Goal: Transaction & Acquisition: Obtain resource

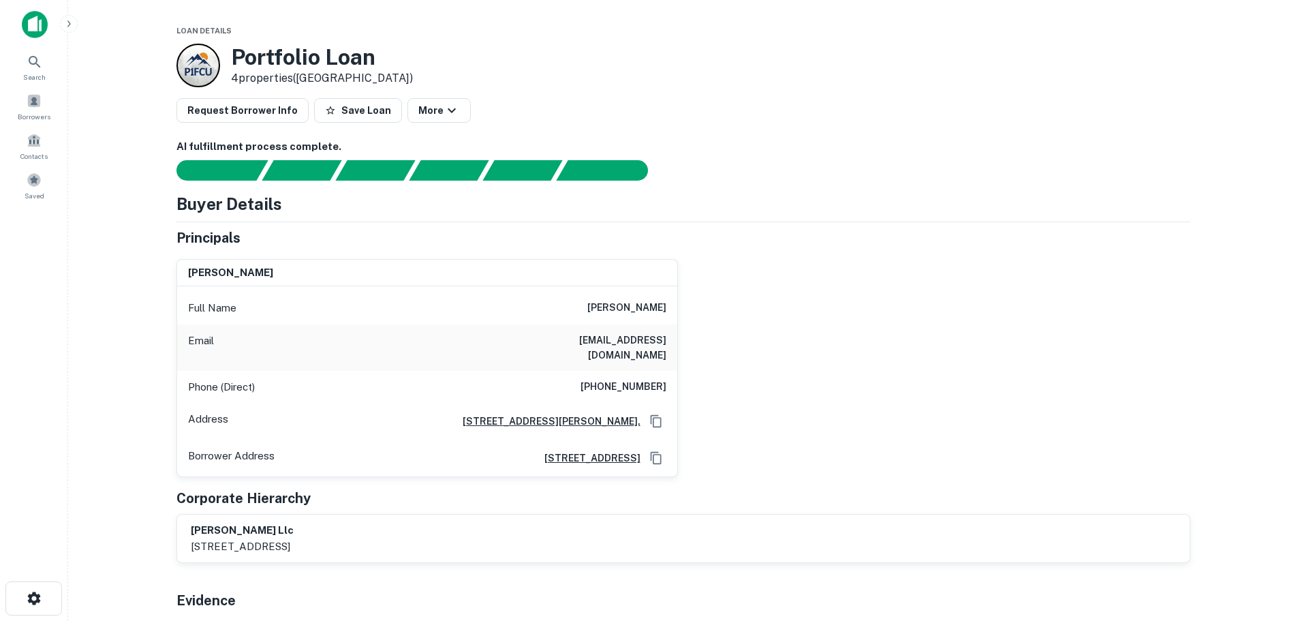
click at [105, 308] on main "Loan Details Portfolio Loan 4 properties ([GEOGRAPHIC_DATA]) Request Borrower I…" at bounding box center [682, 310] width 1229 height 621
click at [31, 111] on span "Borrowers" at bounding box center [34, 116] width 33 height 11
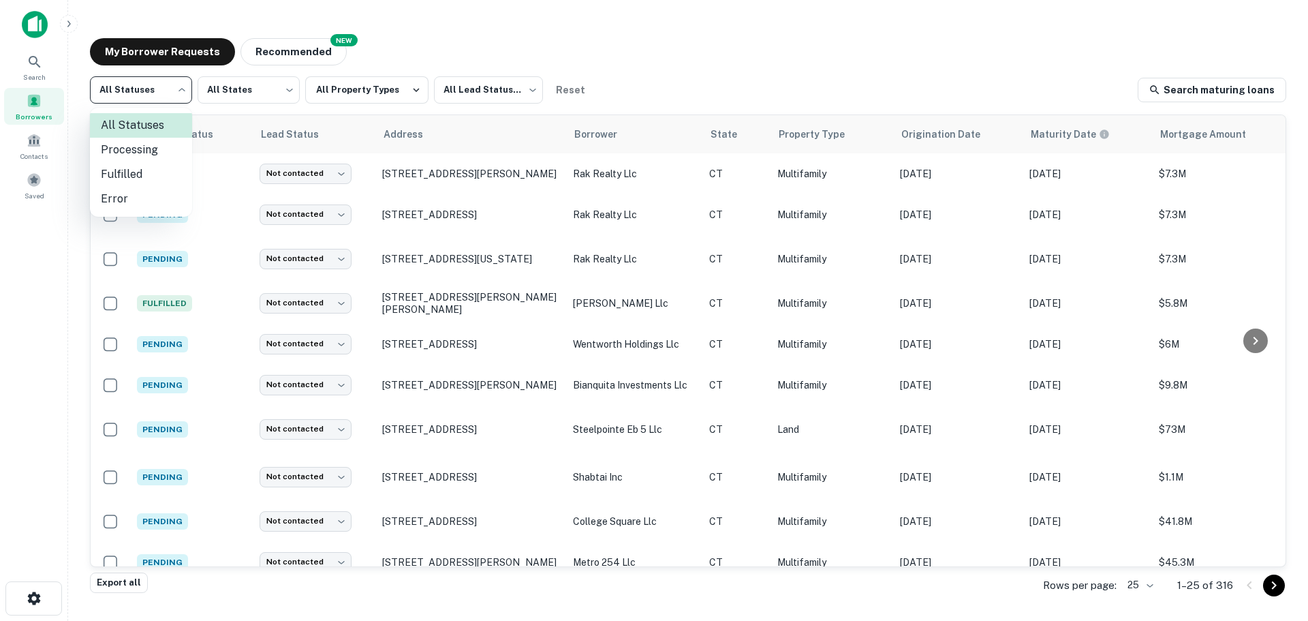
click at [185, 96] on body "Search Borrowers Contacts Saved My Borrower Requests NEW Recommended All Status…" at bounding box center [654, 310] width 1308 height 621
click at [25, 269] on div at bounding box center [654, 310] width 1308 height 621
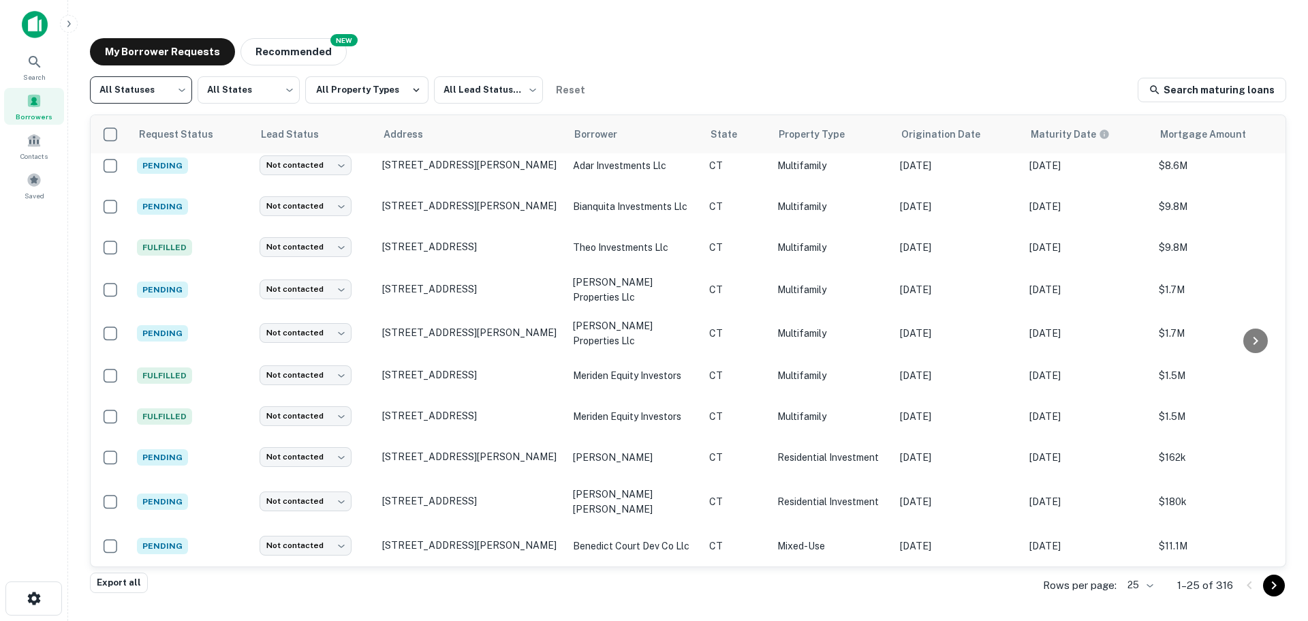
scroll to position [657, 0]
click at [1142, 576] on body "Search Borrowers Contacts Saved My Borrower Requests NEW Recommended All Status…" at bounding box center [654, 310] width 1308 height 621
click at [1126, 534] on li "250" at bounding box center [1140, 543] width 46 height 25
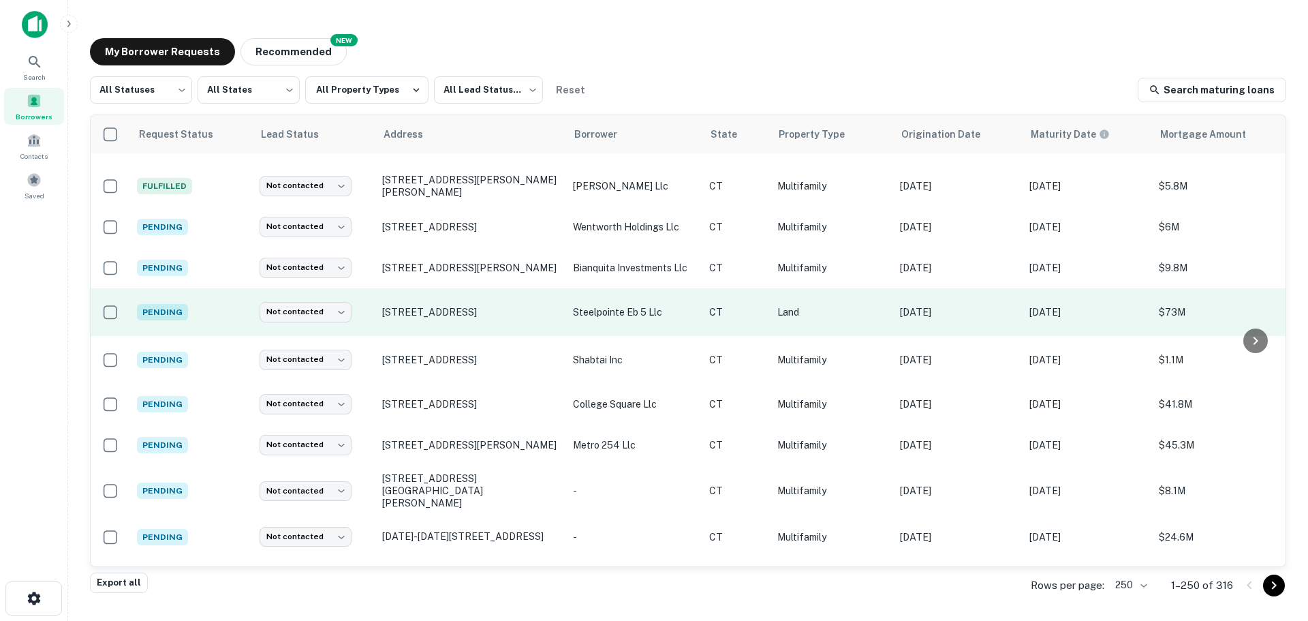
scroll to position [136, 0]
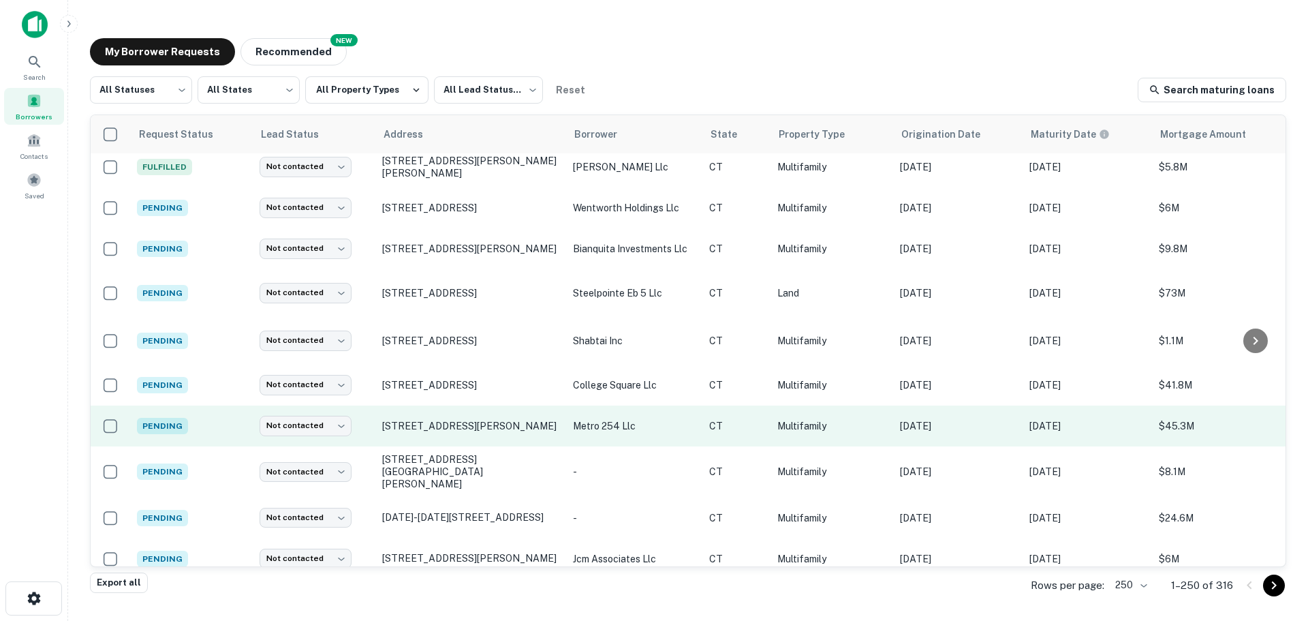
click at [621, 422] on p "metro 254 llc" at bounding box center [634, 425] width 123 height 15
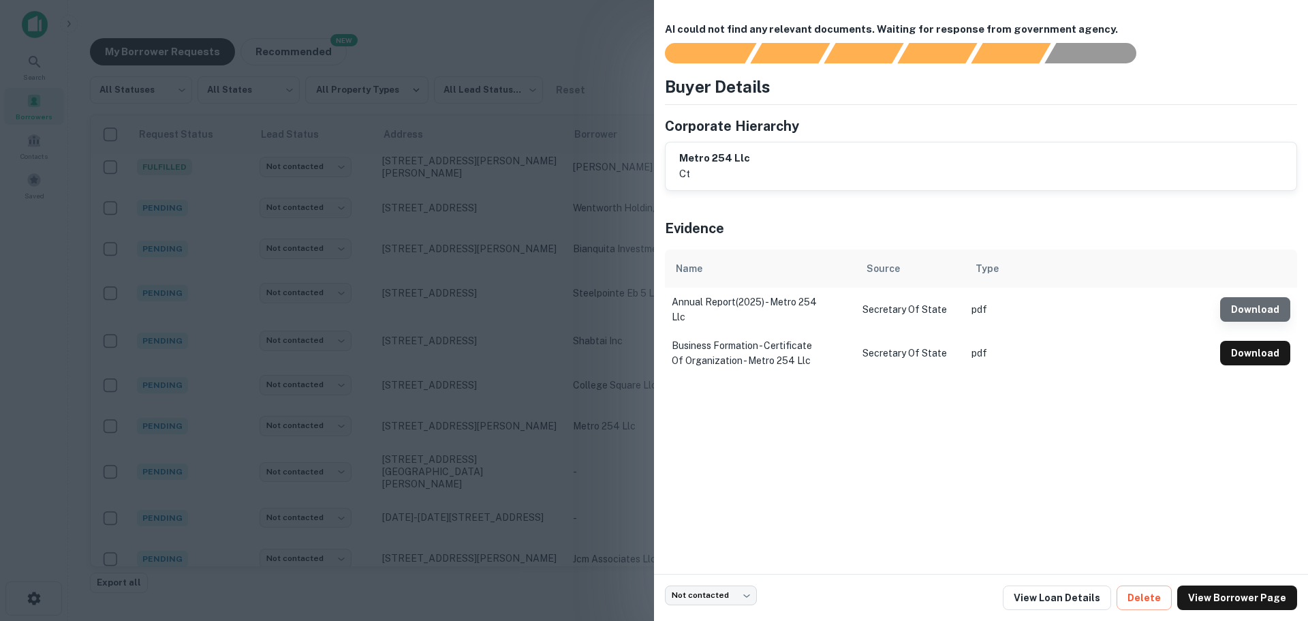
click at [1252, 315] on button "Download" at bounding box center [1255, 309] width 70 height 25
click at [1244, 362] on button "Download" at bounding box center [1255, 353] width 70 height 25
click at [1239, 359] on button "Download" at bounding box center [1255, 353] width 70 height 25
click at [911, 486] on div "AI could not find any relevant documents. Waiting for response from government …" at bounding box center [981, 287] width 654 height 574
drag, startPoint x: 809, startPoint y: 362, endPoint x: 667, endPoint y: 347, distance: 143.2
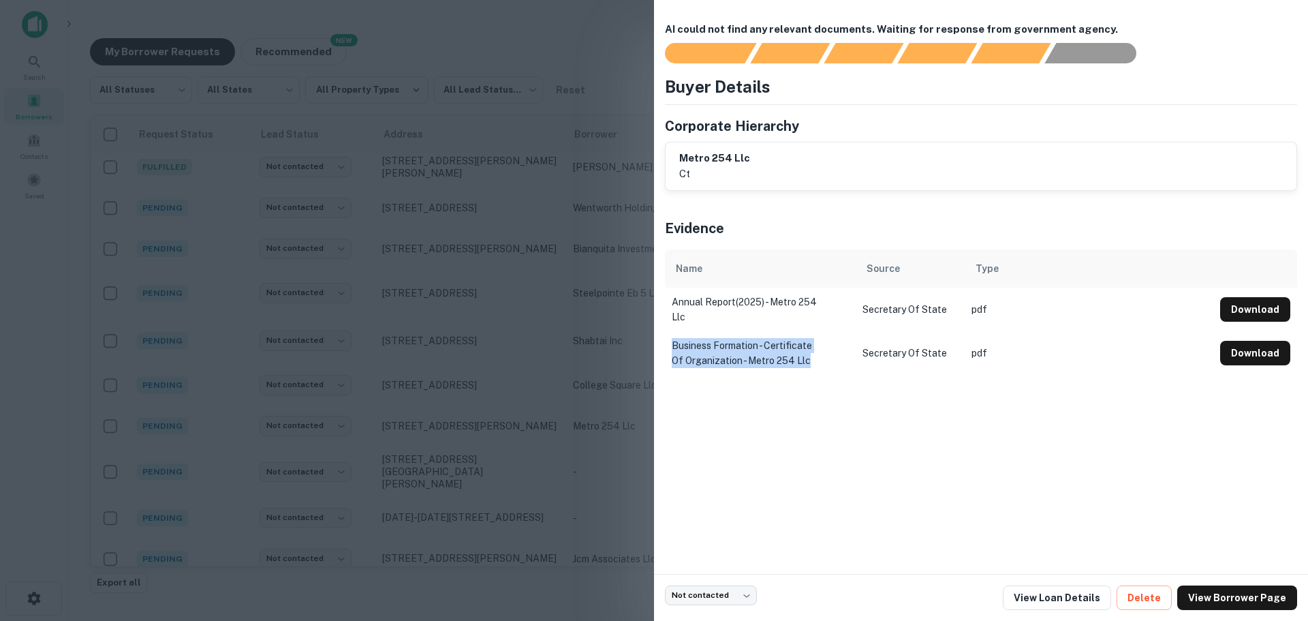
click at [667, 347] on td "business formation - certificate of organization - metro 254 llc" at bounding box center [760, 353] width 191 height 44
copy td "business formation - certificate of organization - metro 254 llc"
drag, startPoint x: 762, startPoint y: 157, endPoint x: 678, endPoint y: 158, distance: 83.8
click at [678, 158] on div "metro 254 llc ct" at bounding box center [980, 166] width 631 height 48
copy h6 "metro 254 llc"
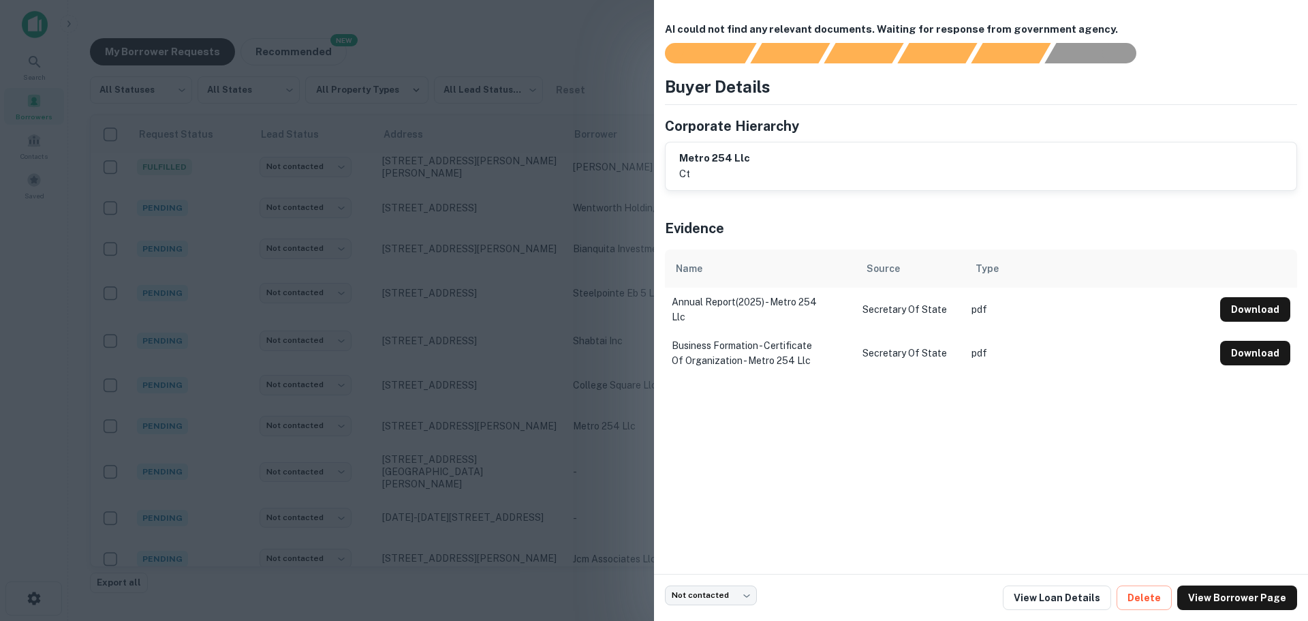
click at [810, 477] on div "AI could not find any relevant documents. Waiting for response from government …" at bounding box center [981, 287] width 654 height 574
click at [538, 50] on div at bounding box center [654, 310] width 1308 height 621
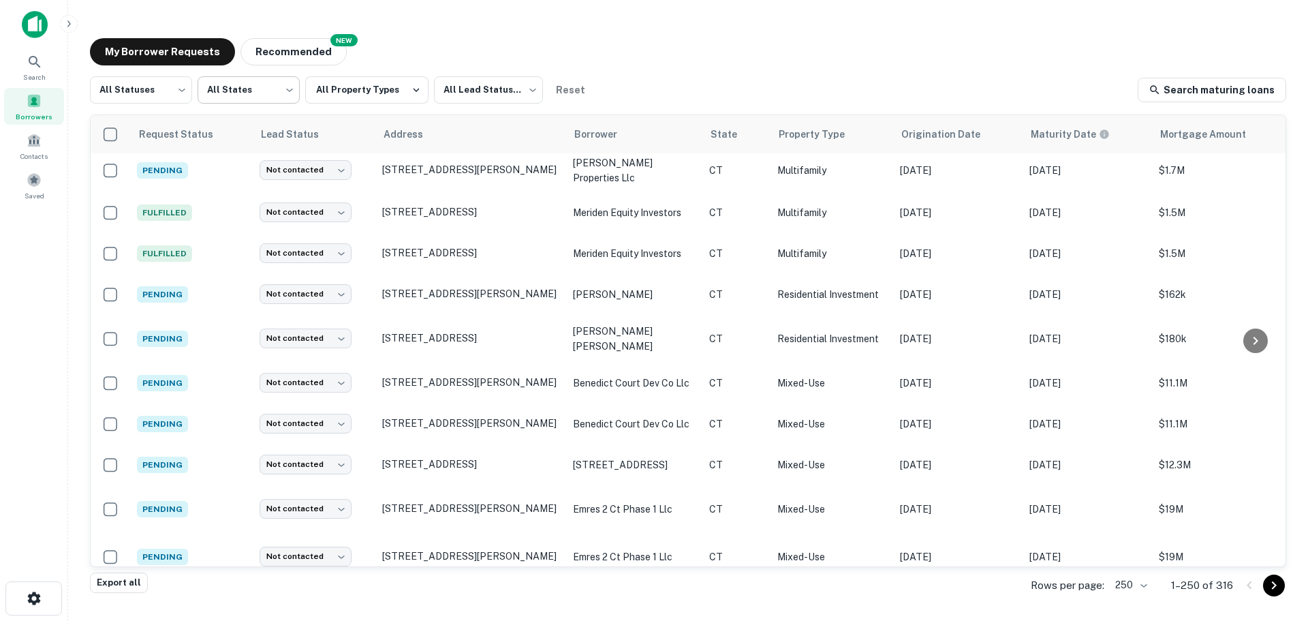
scroll to position [817, 0]
click at [161, 80] on body "Search Borrowers Contacts Saved My Borrower Requests NEW Recommended All Status…" at bounding box center [654, 310] width 1308 height 621
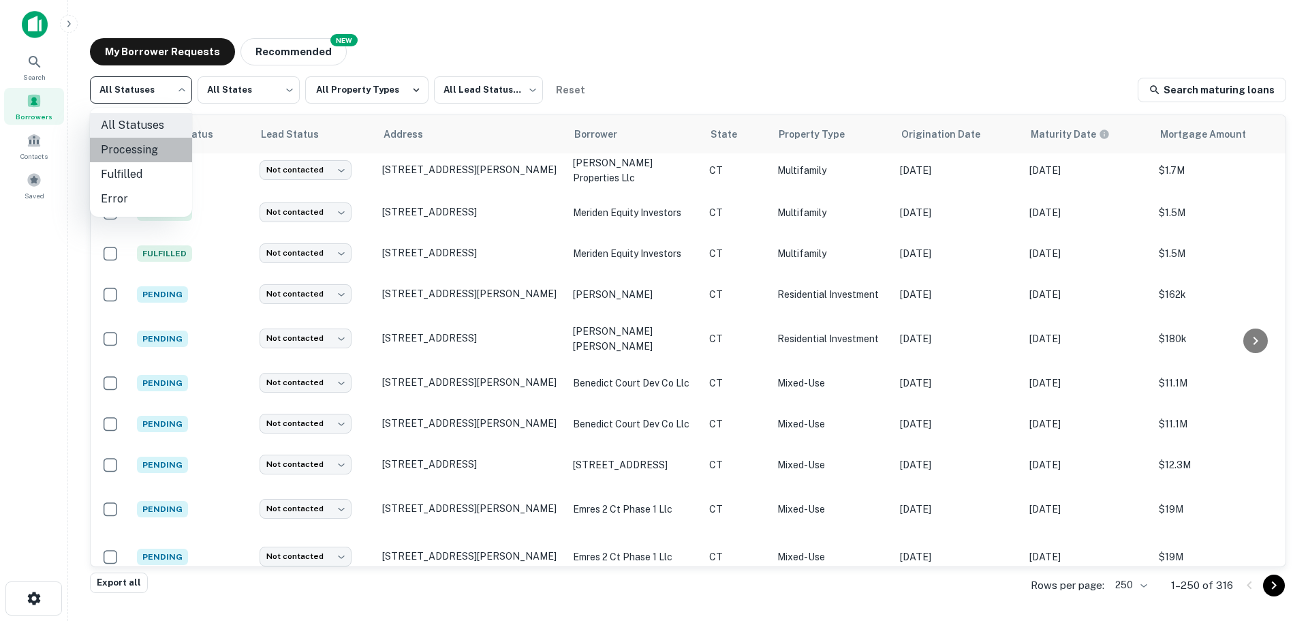
click at [168, 146] on li "Processing" at bounding box center [141, 150] width 102 height 25
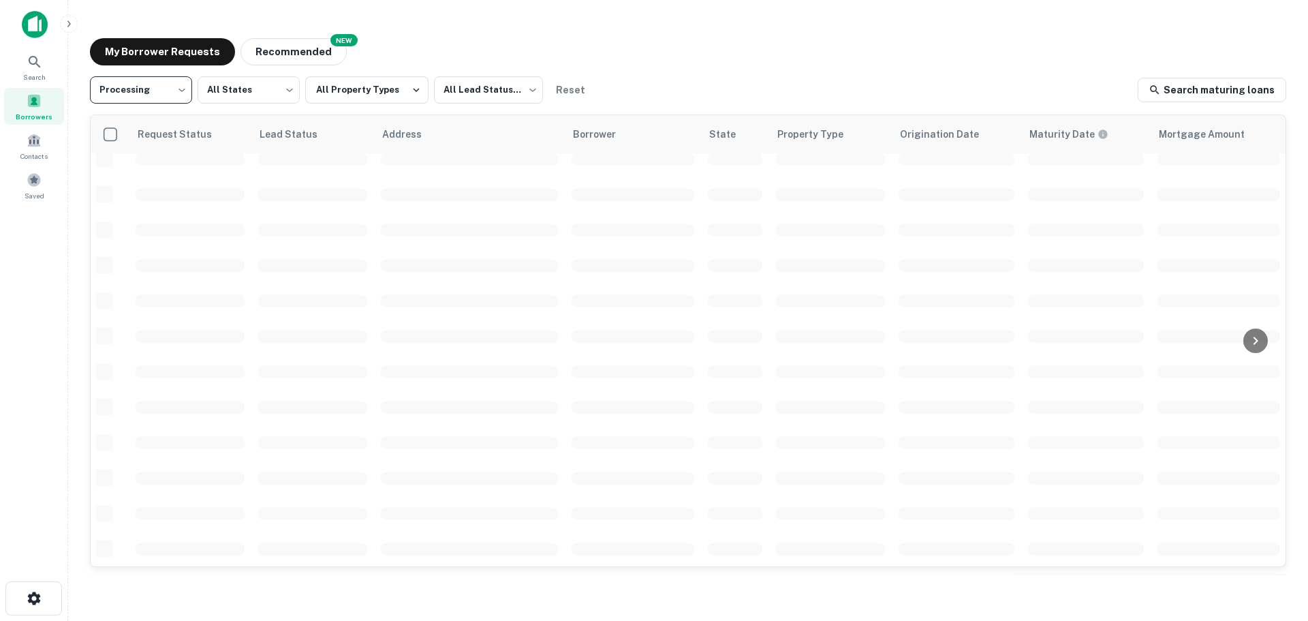
scroll to position [483, 0]
click at [172, 100] on body "**********" at bounding box center [654, 310] width 1308 height 621
click at [170, 168] on li "Fulfilled" at bounding box center [141, 174] width 102 height 25
type input "*********"
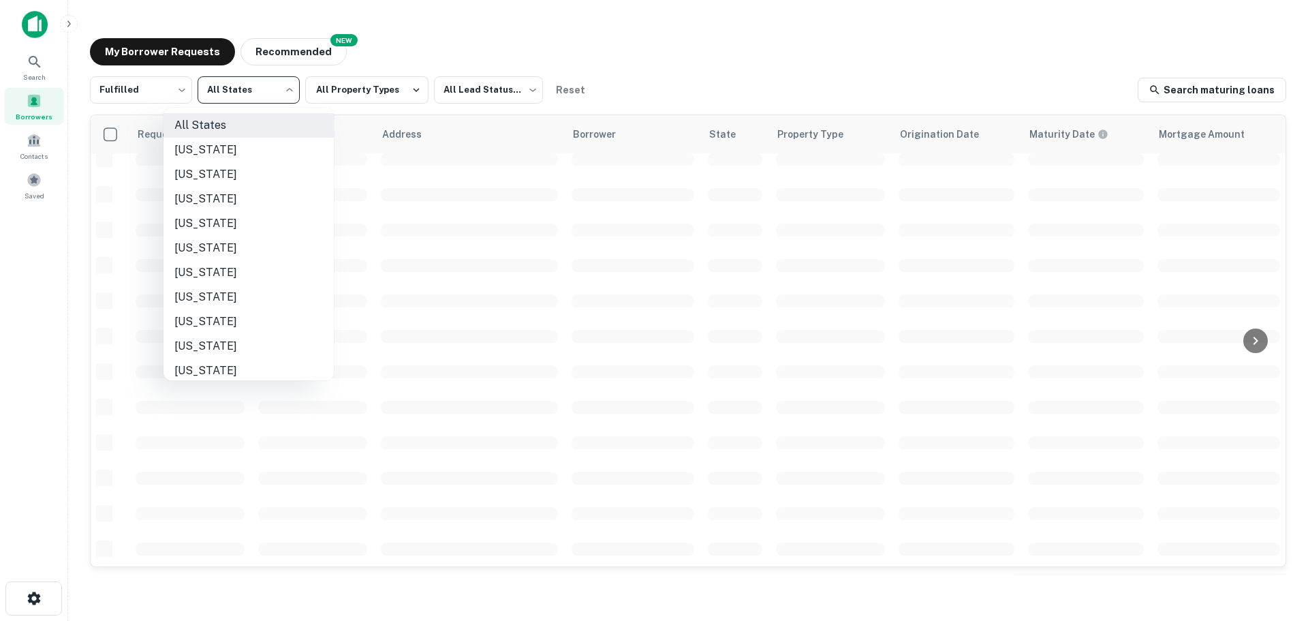
click at [287, 91] on body "Search Borrowers Contacts Saved My Borrower Requests NEW Recommended Fulfilled …" at bounding box center [654, 310] width 1308 height 621
click at [241, 292] on li "Connecticut" at bounding box center [248, 297] width 170 height 25
type input "**"
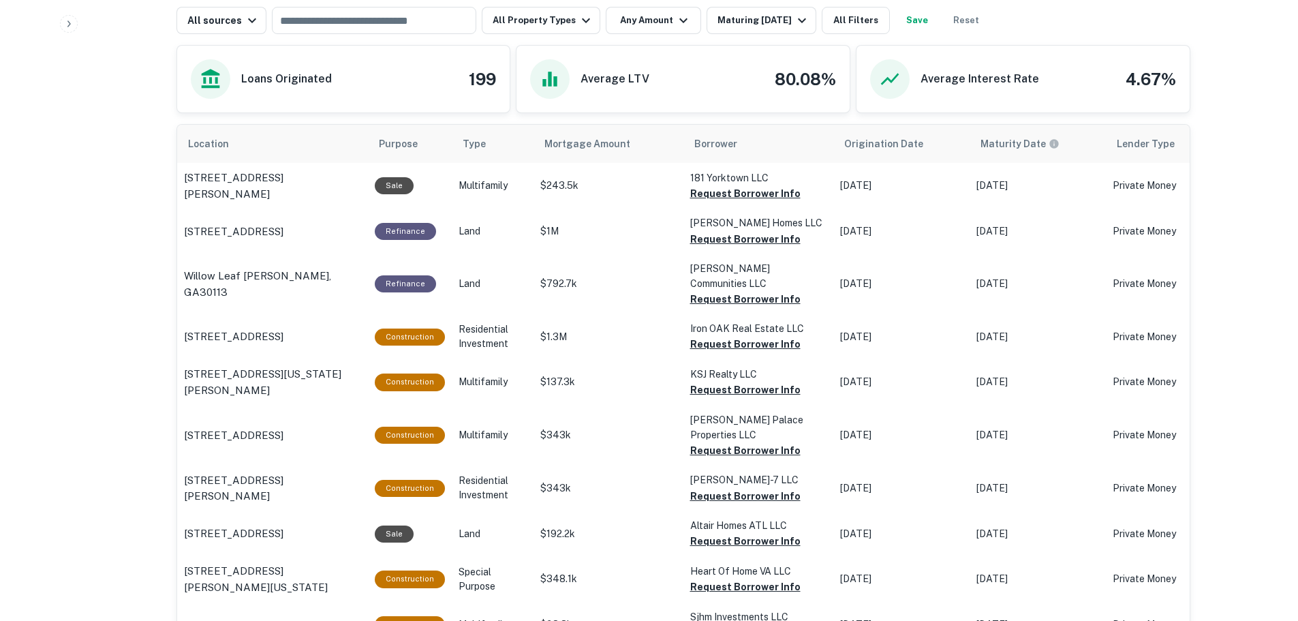
scroll to position [545, 0]
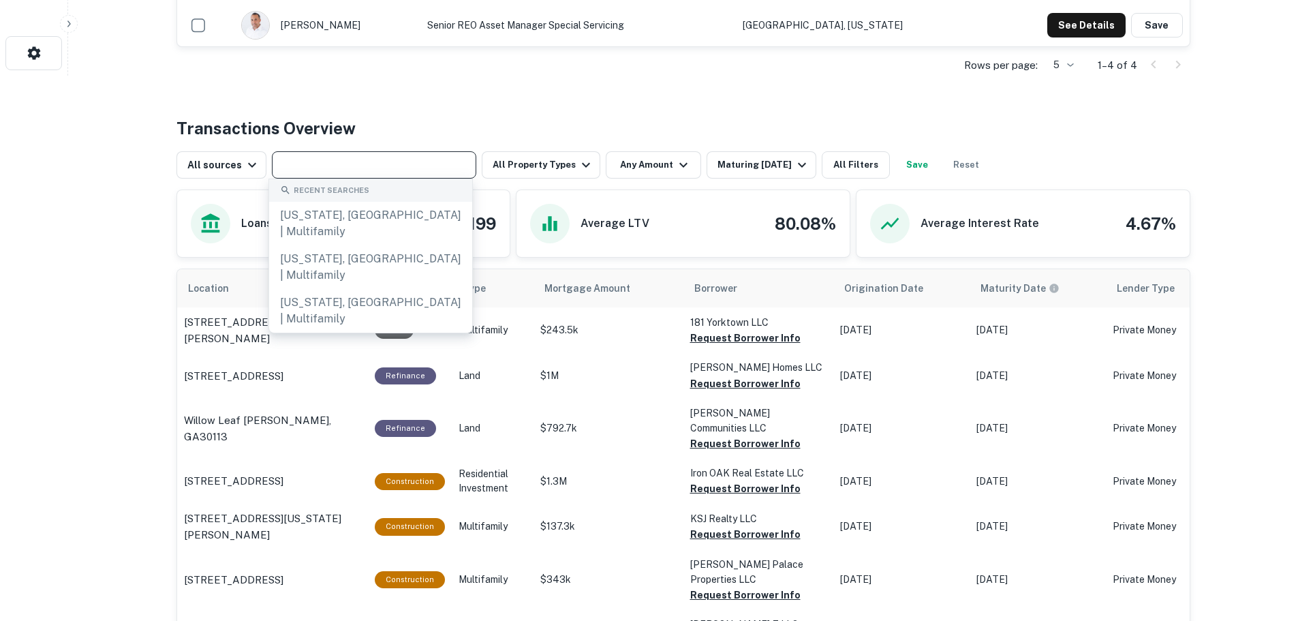
click at [349, 169] on input "text" at bounding box center [373, 164] width 194 height 19
click at [334, 169] on input "text" at bounding box center [373, 164] width 194 height 19
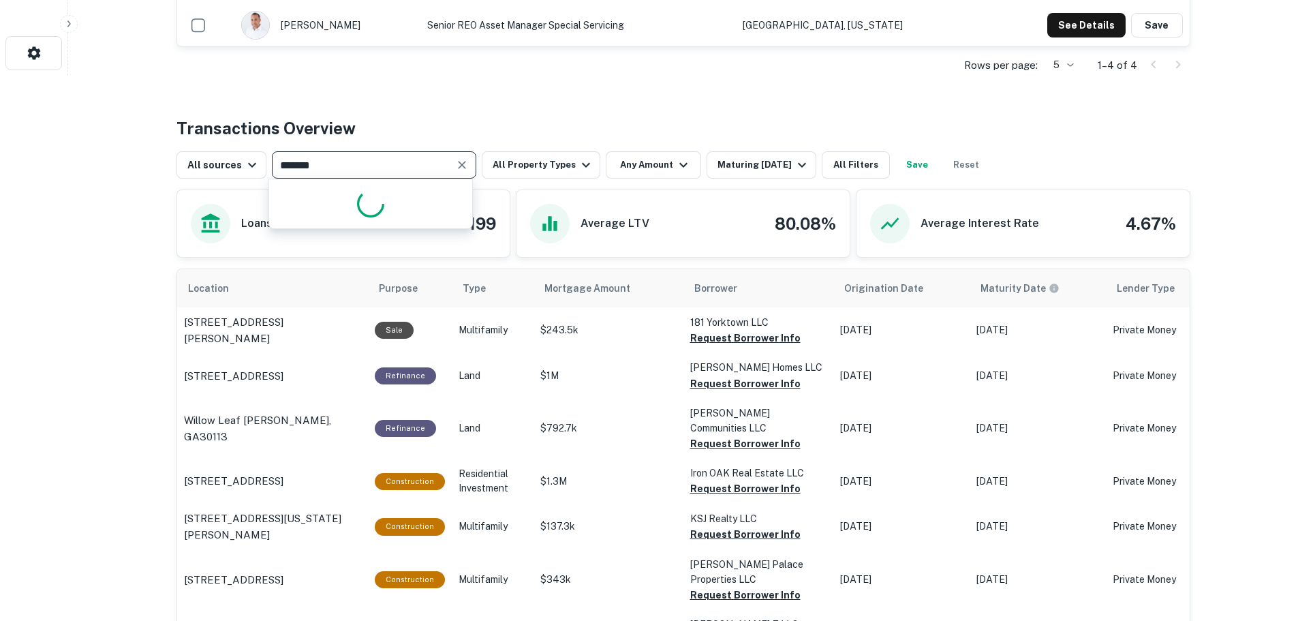
type input "*******"
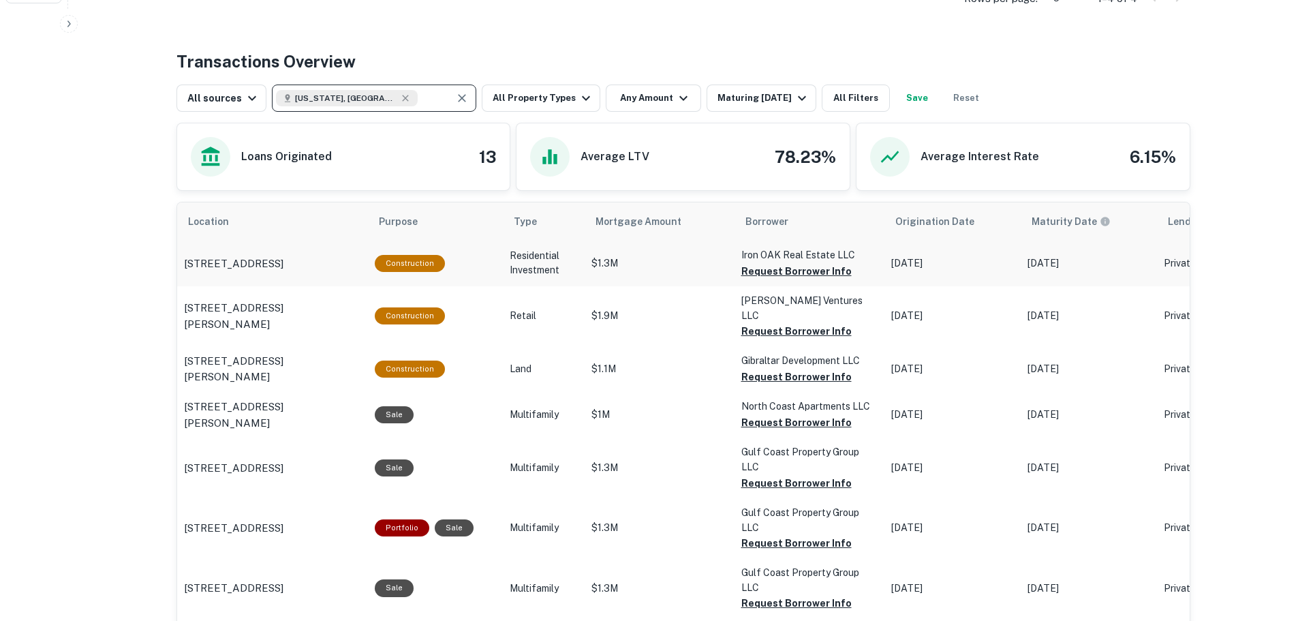
scroll to position [613, 0]
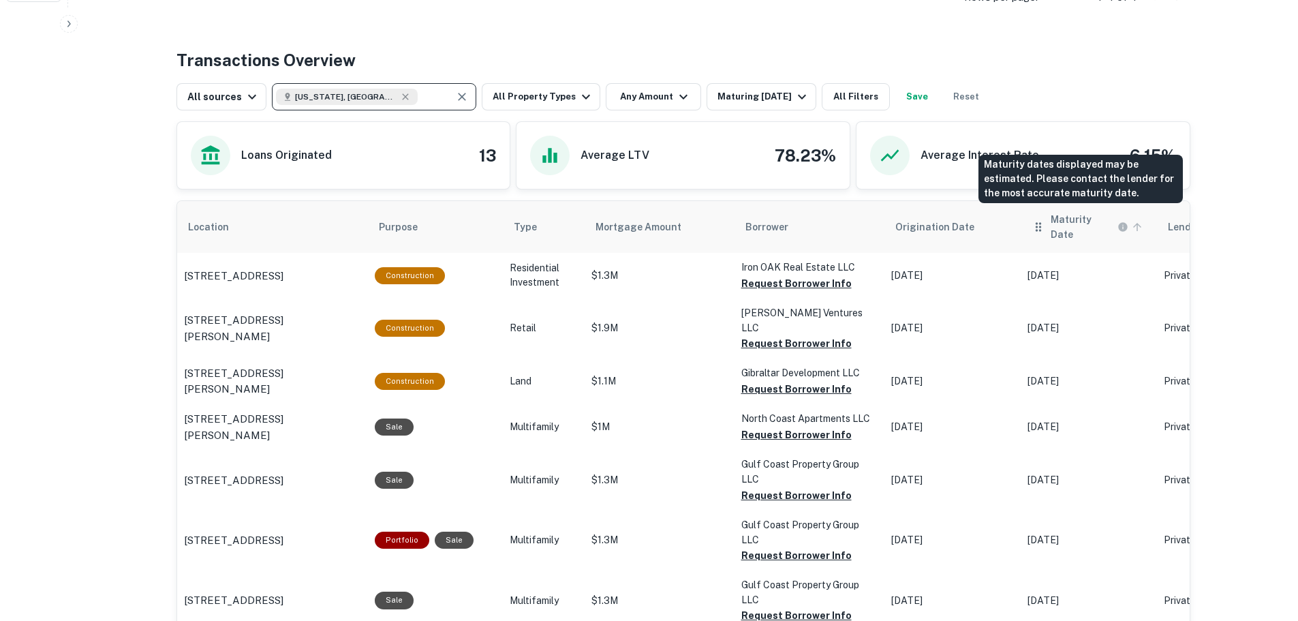
click at [672, 220] on h6 "Maturity Date" at bounding box center [1082, 227] width 64 height 30
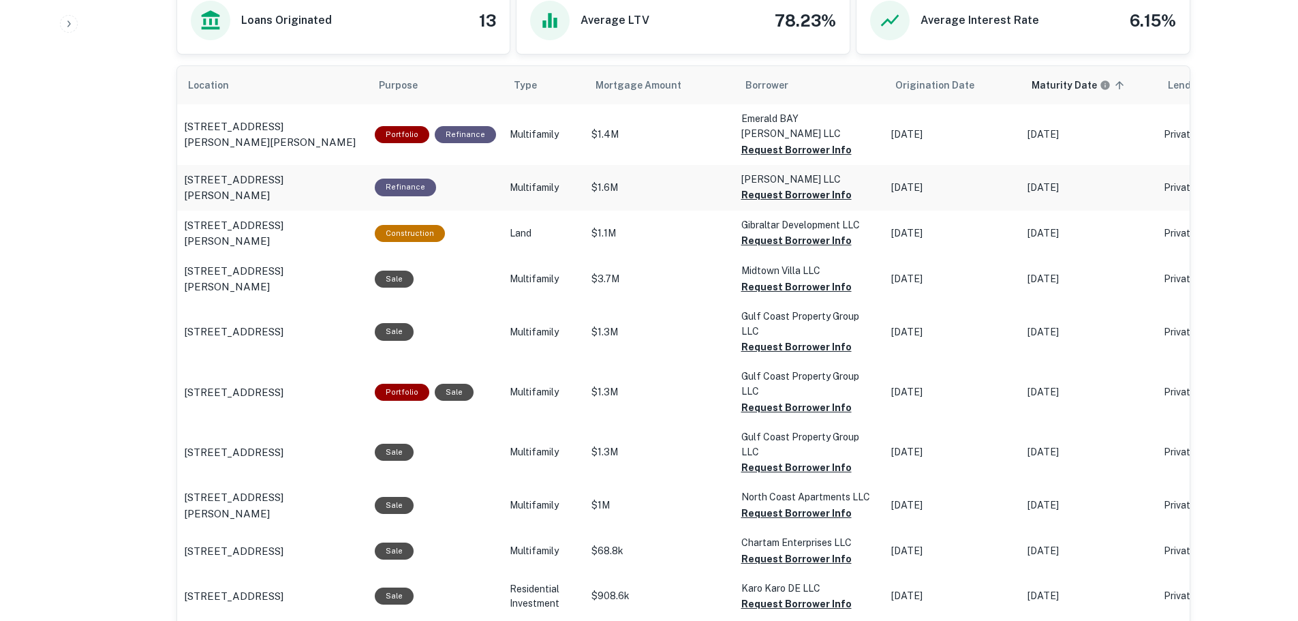
scroll to position [749, 0]
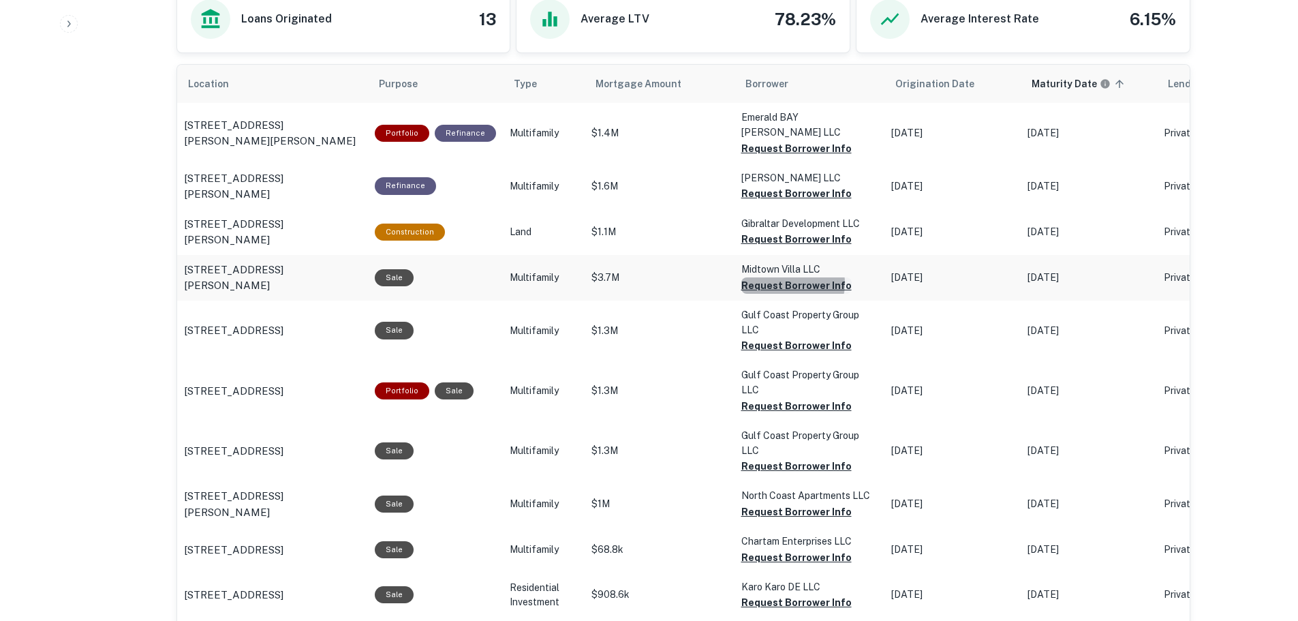
click at [672, 157] on button "Request Borrower Info" at bounding box center [796, 148] width 110 height 16
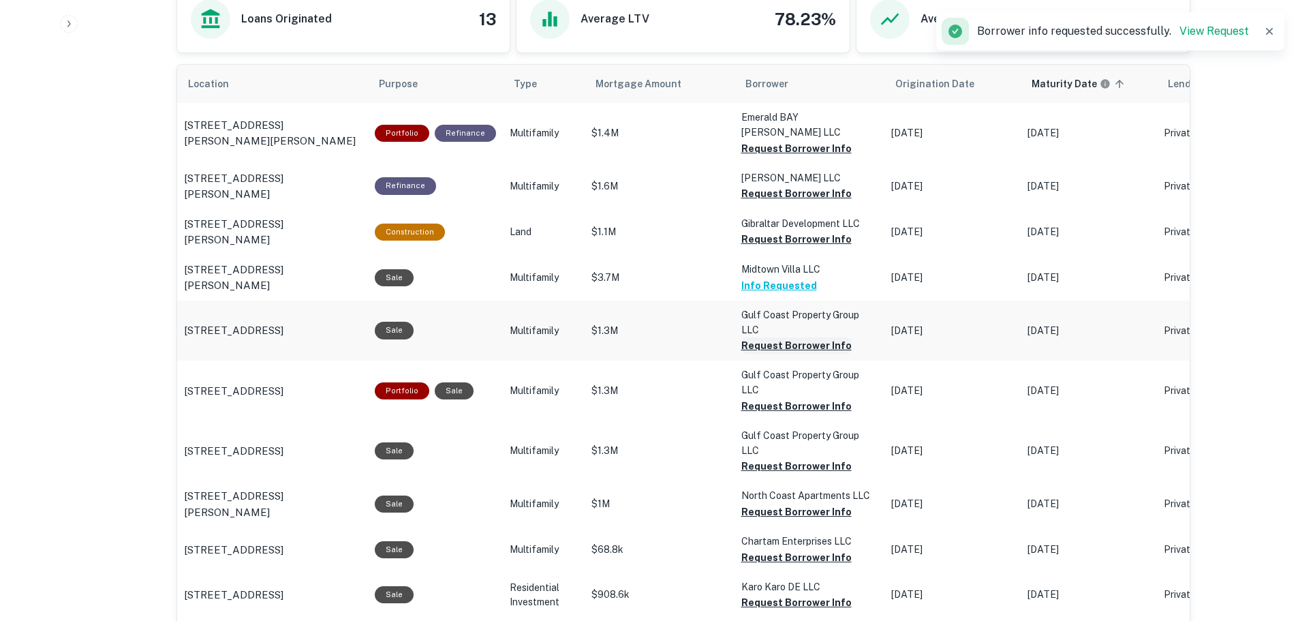
click at [672, 157] on button "Request Borrower Info" at bounding box center [796, 148] width 110 height 16
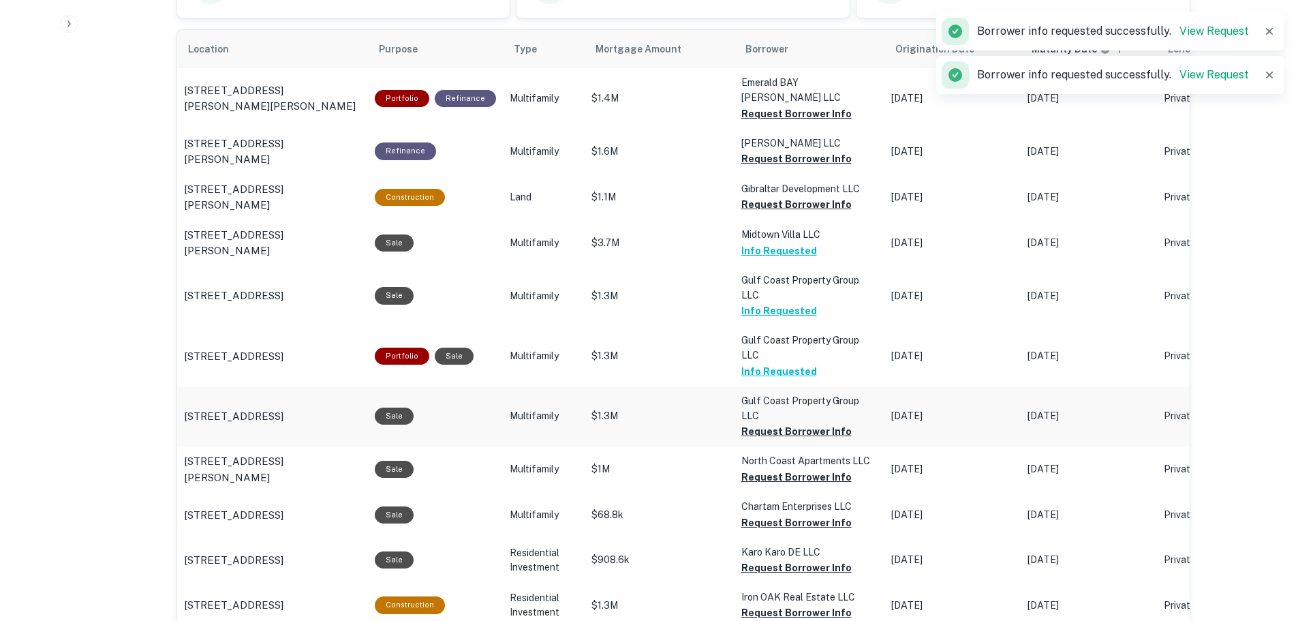
scroll to position [817, 0]
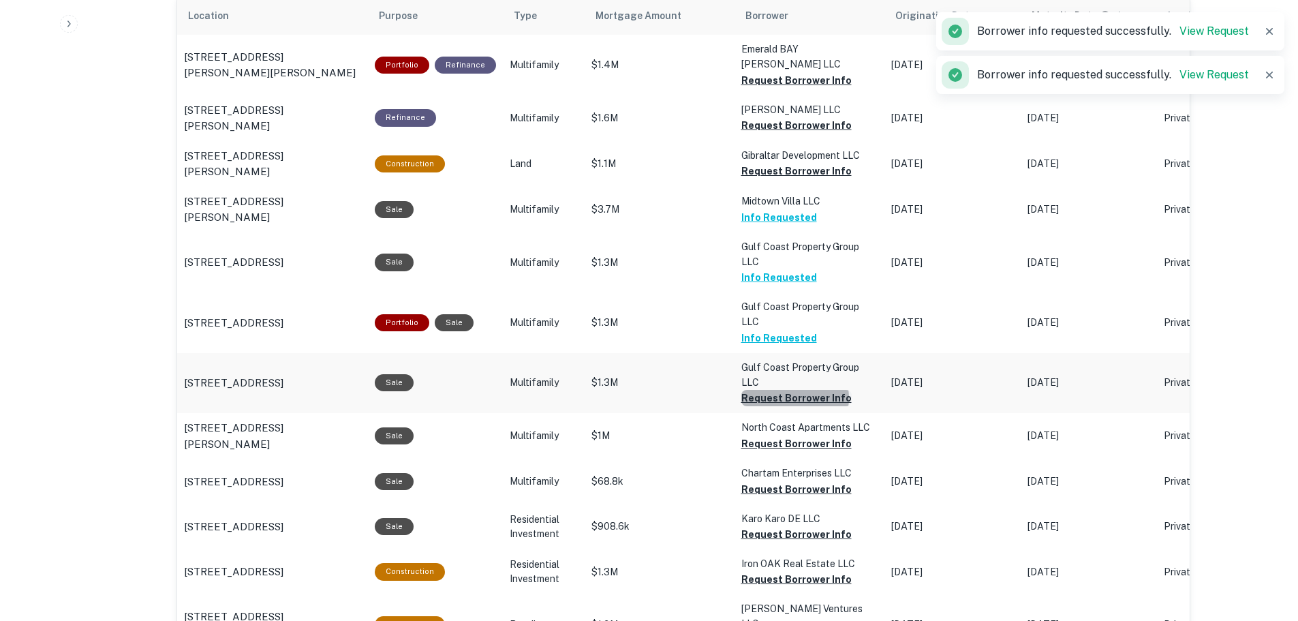
click at [672, 89] on button "Request Borrower Info" at bounding box center [796, 80] width 110 height 16
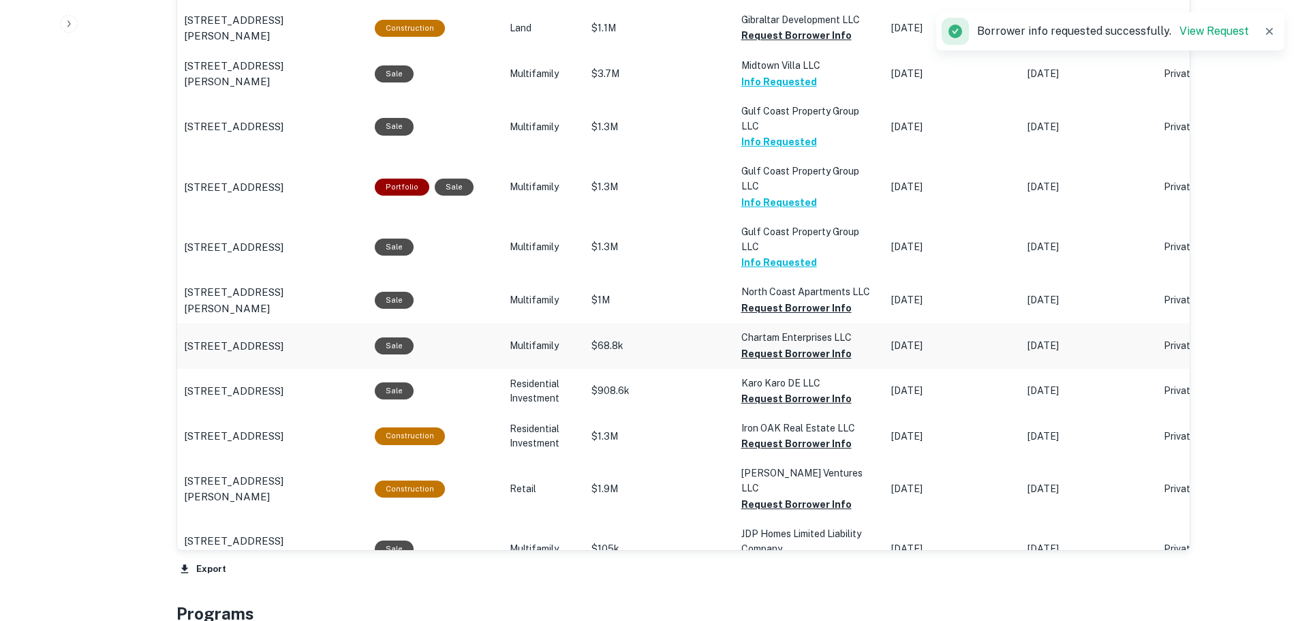
scroll to position [954, 0]
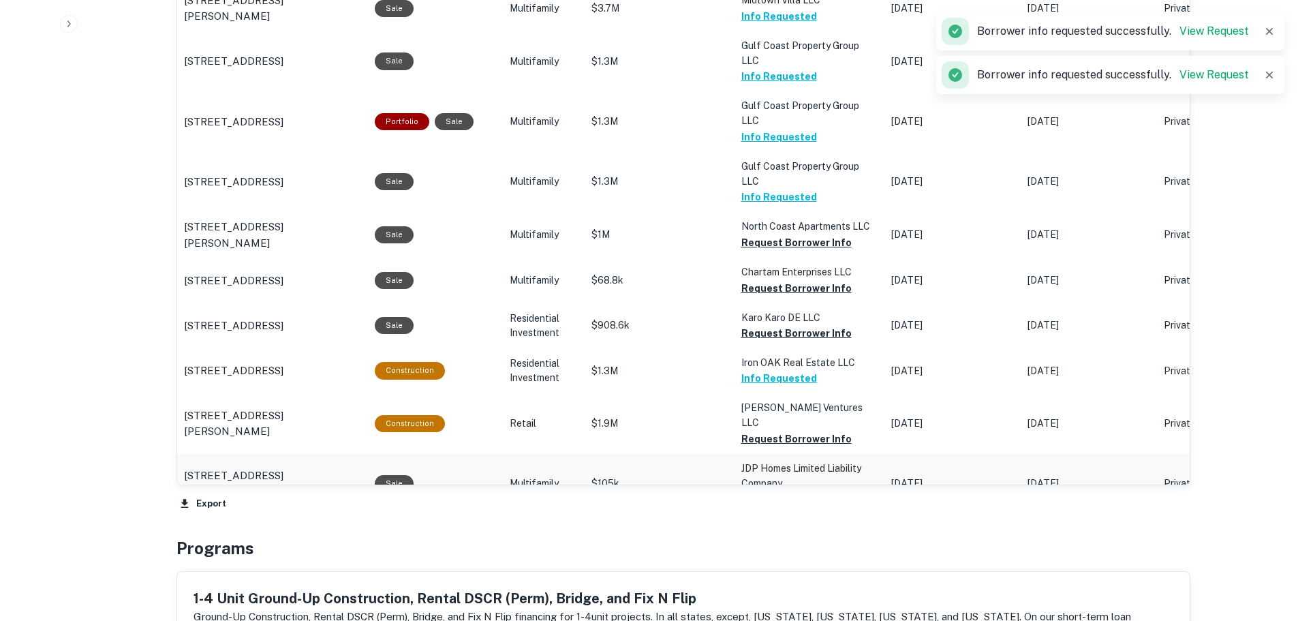
scroll to position [1022, 0]
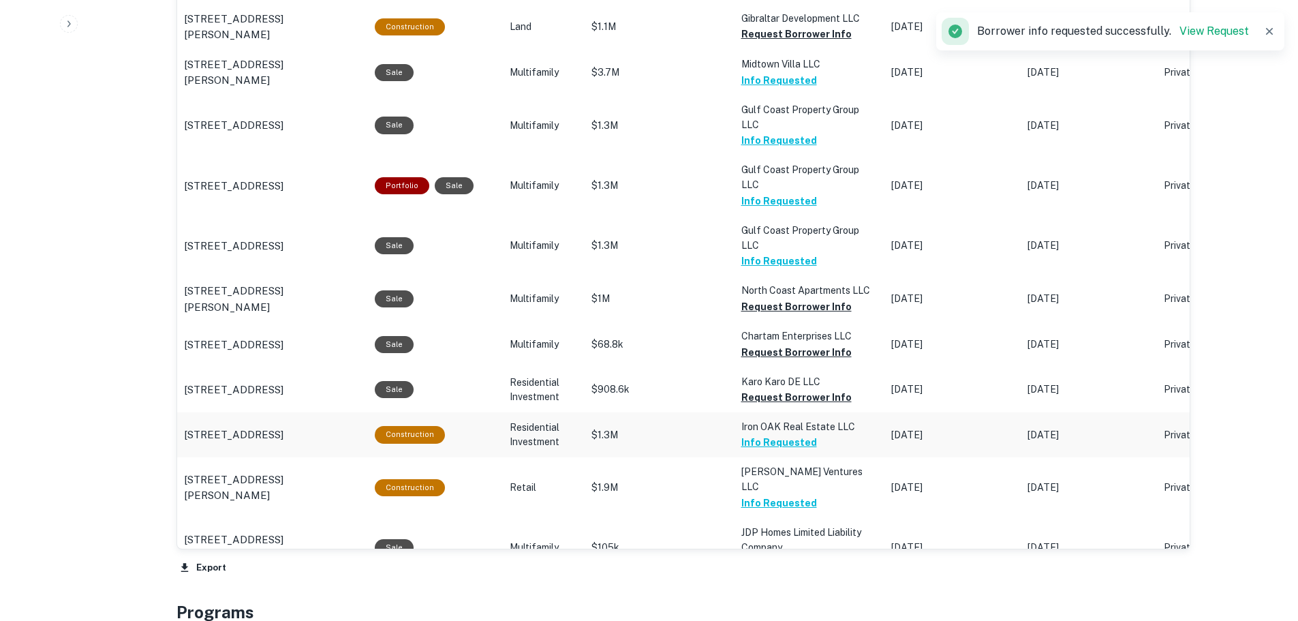
scroll to position [954, 0]
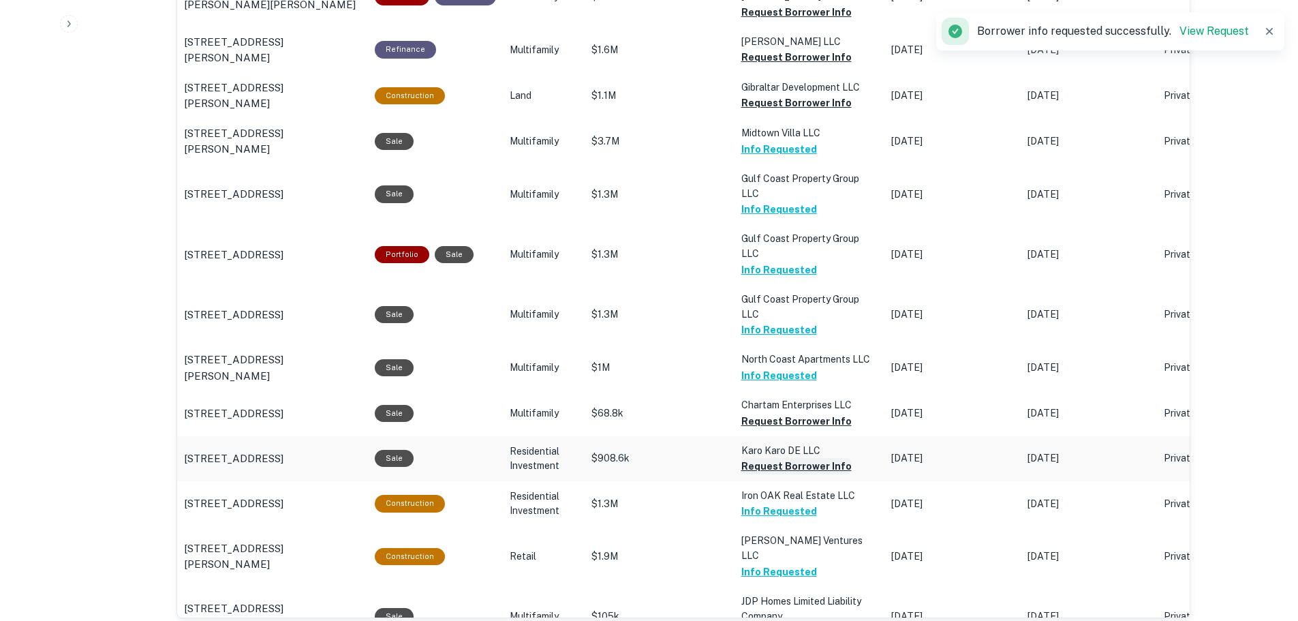
click at [672, 20] on button "Request Borrower Info" at bounding box center [796, 12] width 110 height 16
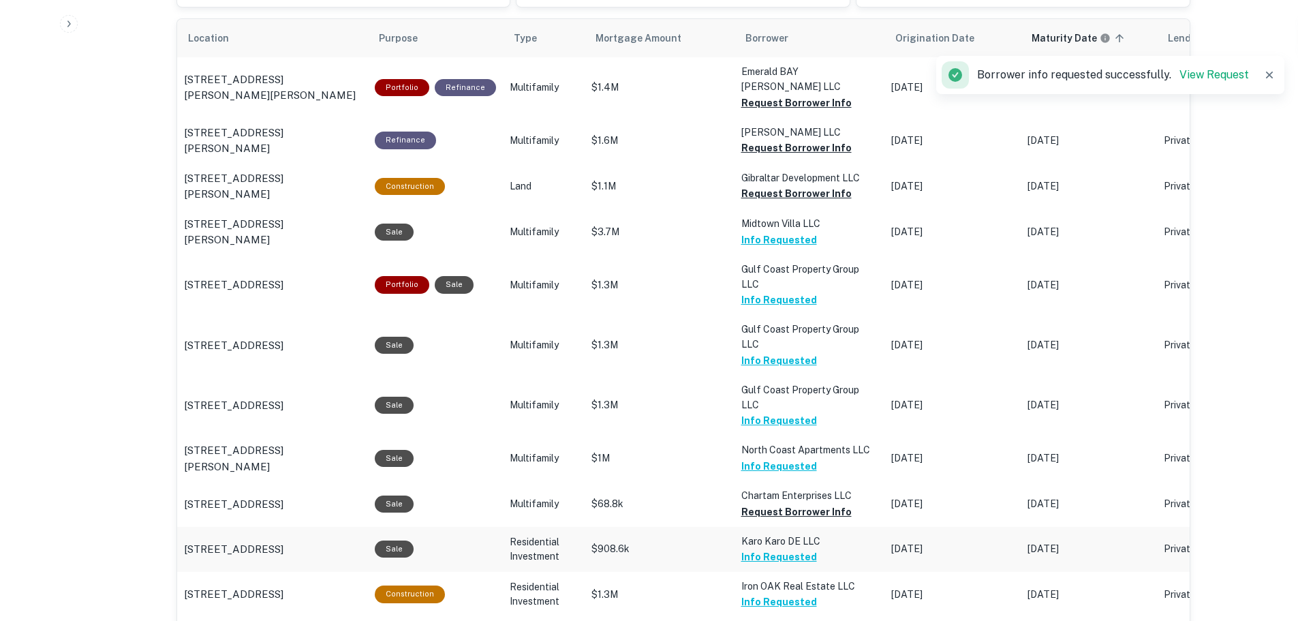
scroll to position [749, 0]
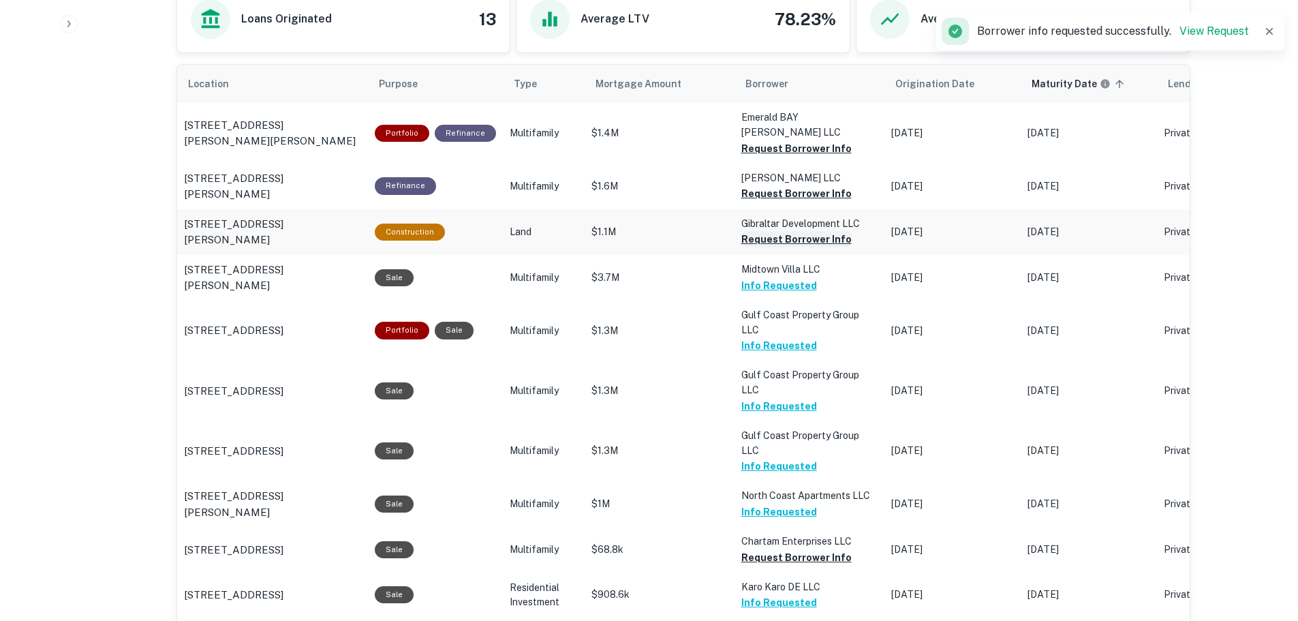
click at [672, 157] on button "Request Borrower Info" at bounding box center [796, 148] width 110 height 16
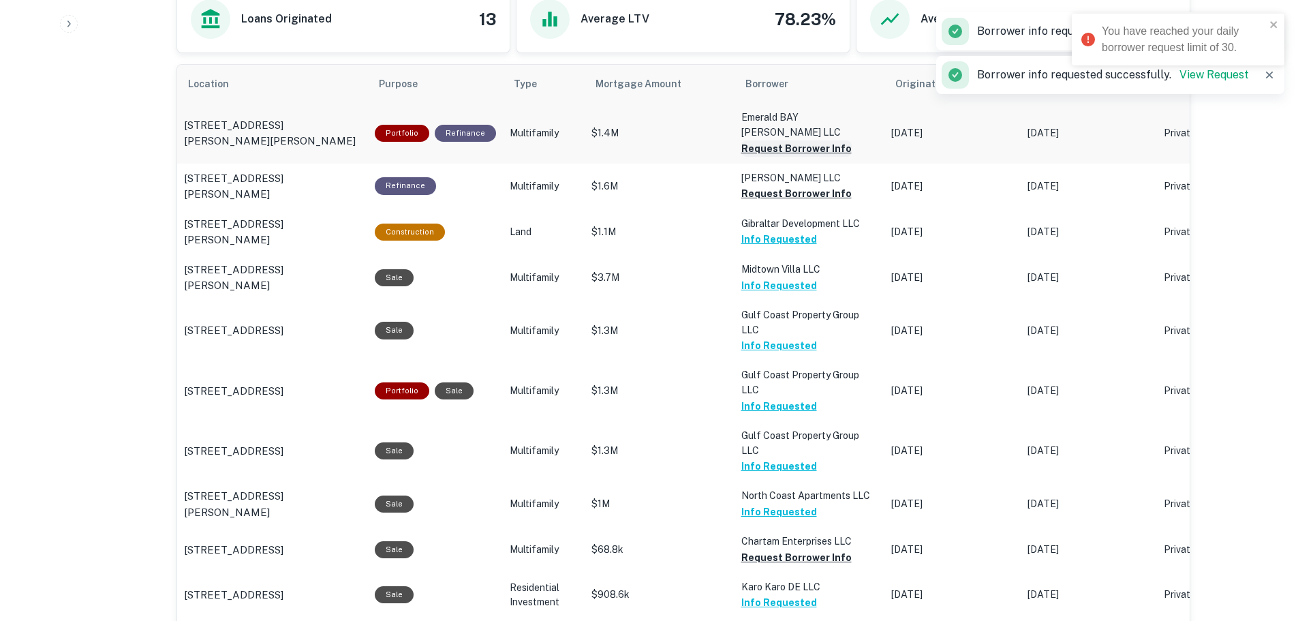
click at [672, 140] on button "Request Borrower Info" at bounding box center [796, 148] width 110 height 16
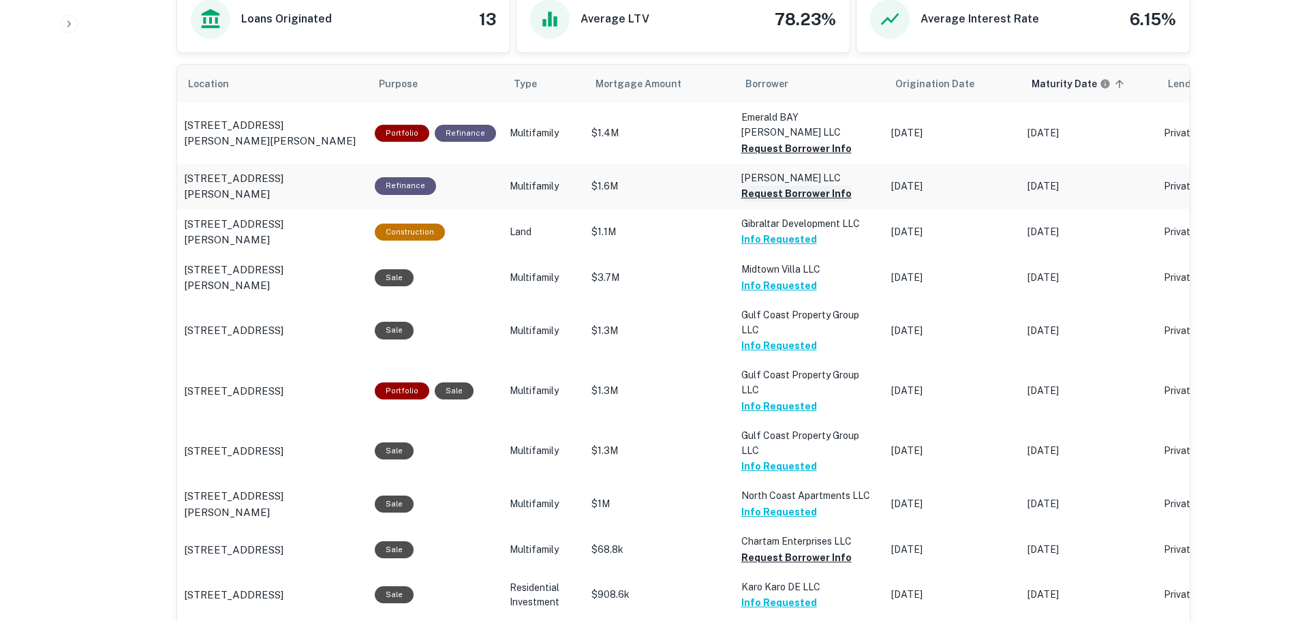
click at [672, 157] on button "Request Borrower Info" at bounding box center [796, 148] width 110 height 16
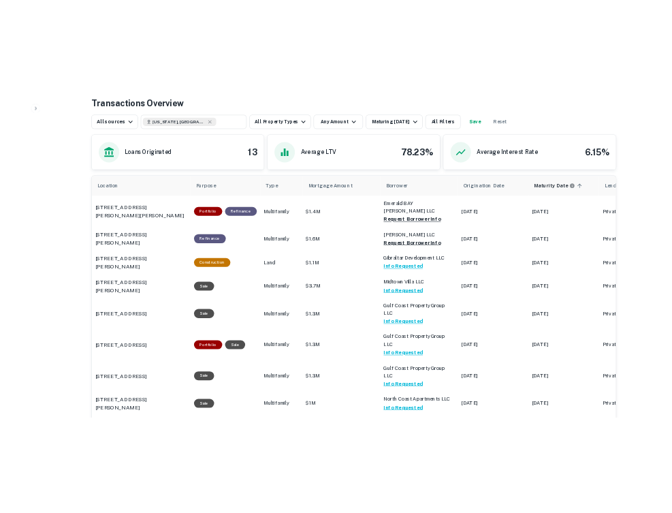
scroll to position [659, 0]
